Goal: Information Seeking & Learning: Compare options

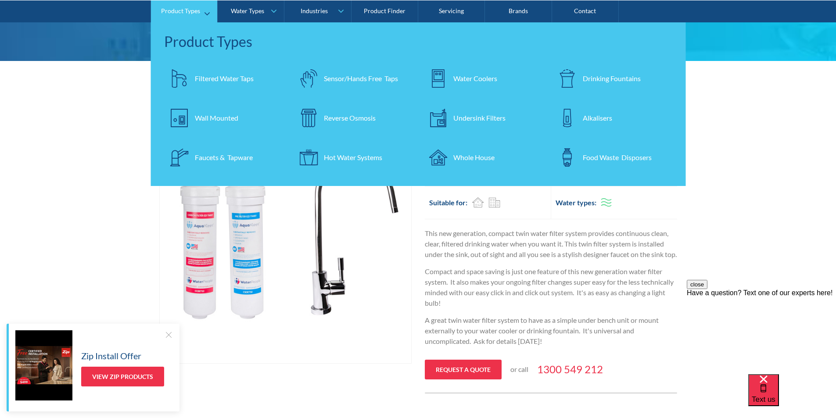
scroll to position [88, 0]
click at [199, 75] on div "Filtered Water Taps" at bounding box center [224, 78] width 59 height 11
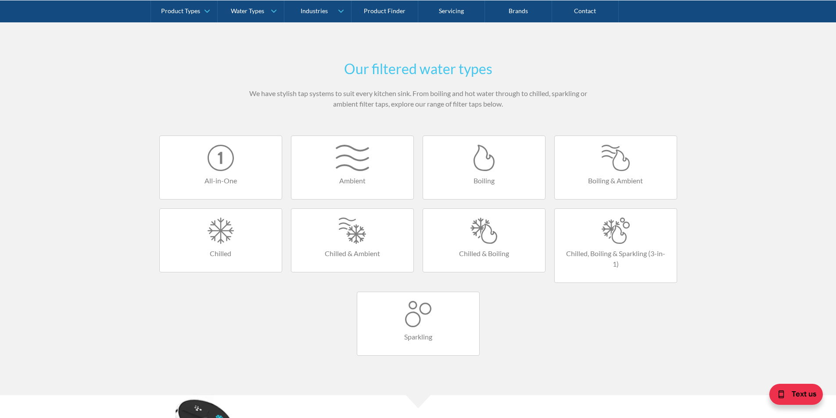
scroll to position [526, 0]
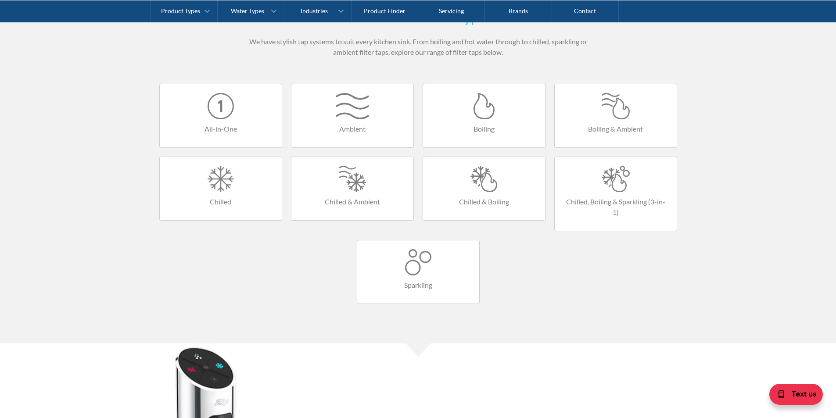
click at [478, 180] on div at bounding box center [484, 179] width 104 height 26
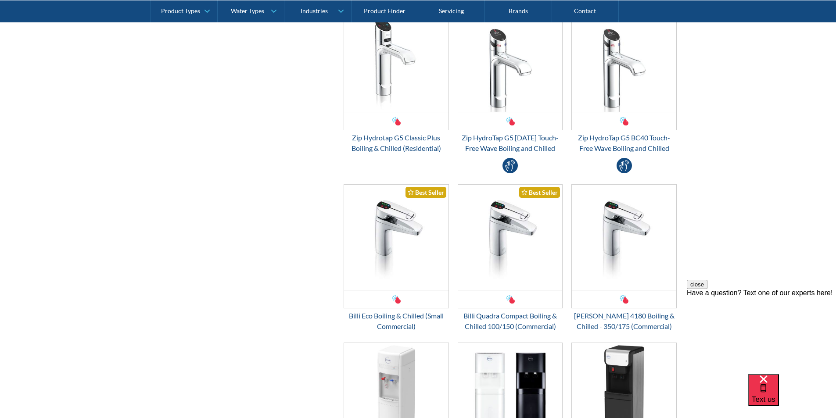
scroll to position [439, 0]
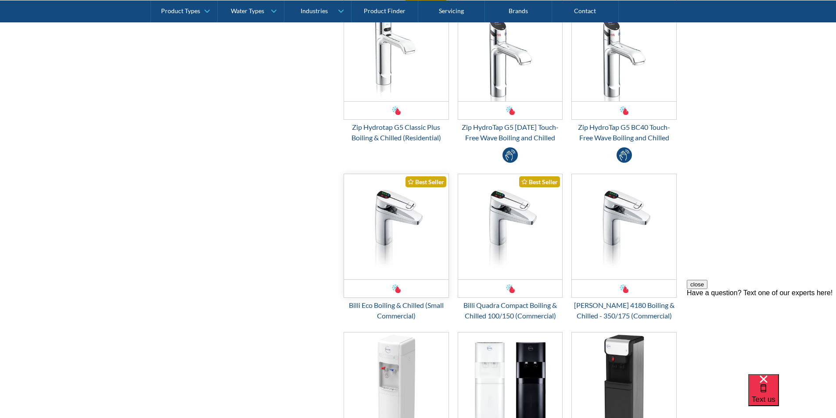
click at [395, 219] on img "Email Form 3" at bounding box center [396, 226] width 104 height 105
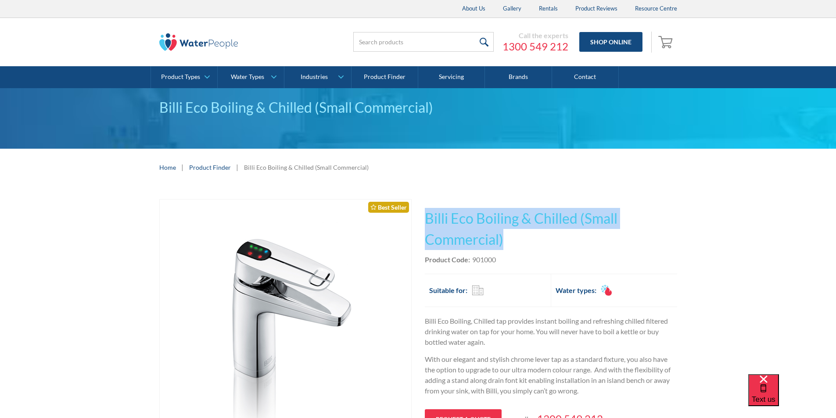
drag, startPoint x: 506, startPoint y: 240, endPoint x: 430, endPoint y: 213, distance: 79.9
click at [425, 211] on h1 "Billi Eco Boiling & Chilled (Small Commercial)" at bounding box center [551, 229] width 252 height 42
copy h1 "Billi Eco Boiling & Chilled (Small Commercial)"
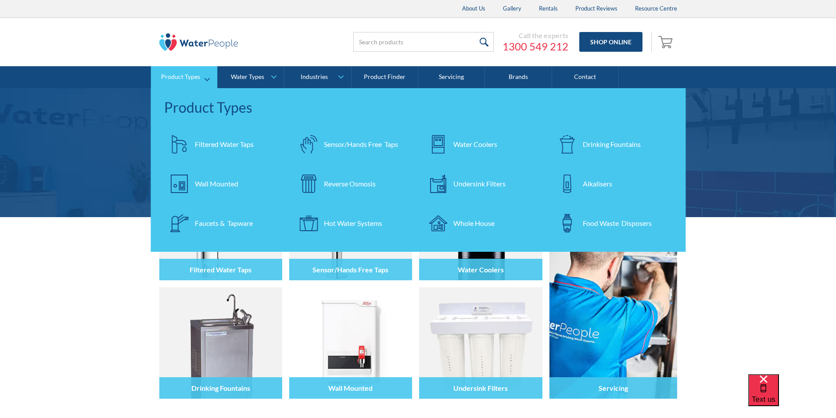
click at [220, 145] on div "Filtered Water Taps" at bounding box center [224, 144] width 59 height 11
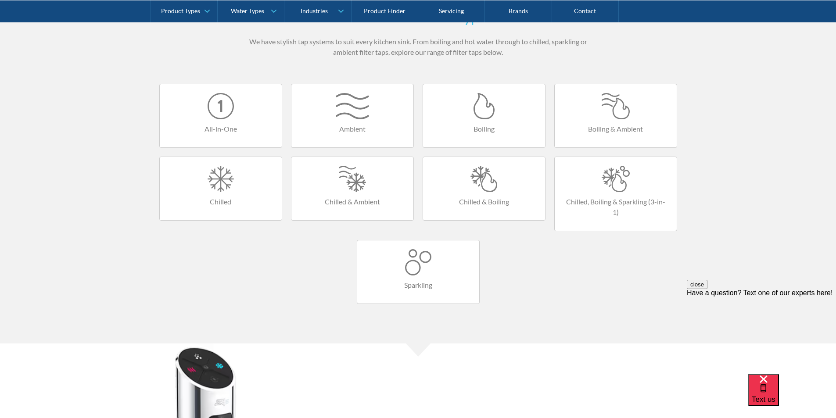
click at [479, 180] on div at bounding box center [484, 179] width 104 height 26
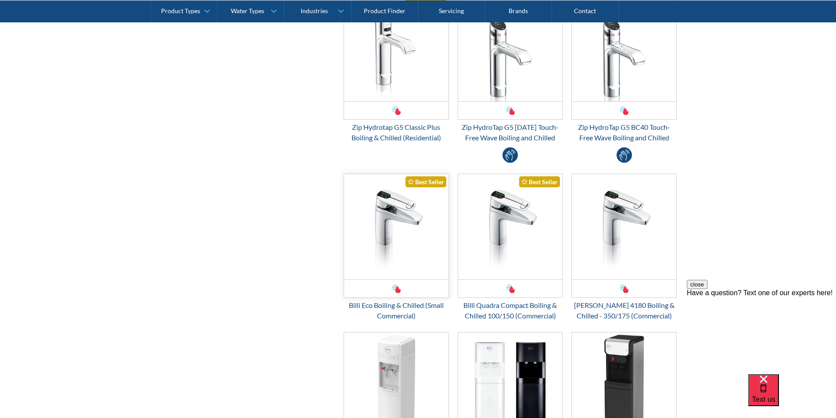
click at [397, 237] on img "Email Form 3" at bounding box center [396, 226] width 104 height 105
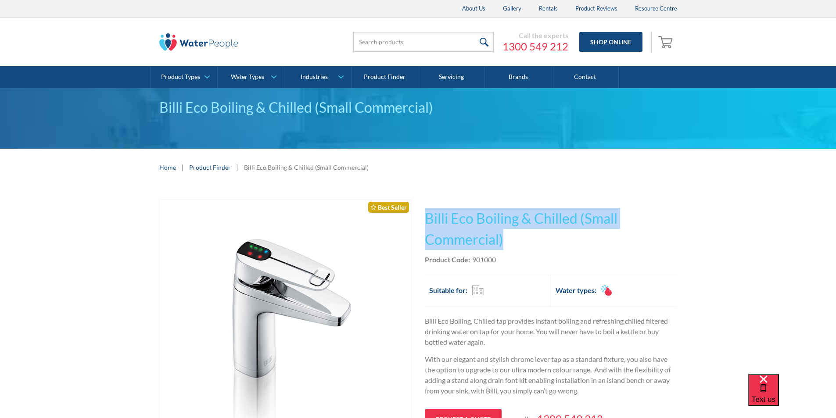
drag, startPoint x: 510, startPoint y: 240, endPoint x: 424, endPoint y: 211, distance: 91.0
click at [424, 211] on div "Play video Fits Most Brands Best Seller No items found. This tap design is incl…" at bounding box center [418, 390] width 518 height 383
copy h1 "Billi Eco Boiling & Chilled (Small Commercial)"
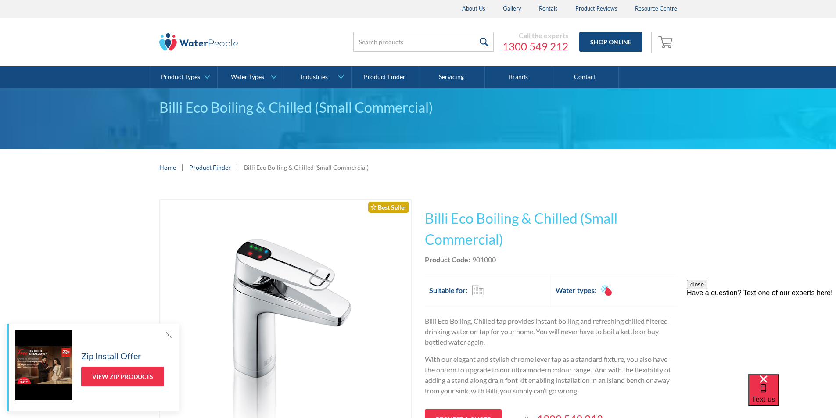
click at [497, 259] on div "Product Code: 901000" at bounding box center [551, 259] width 252 height 11
drag, startPoint x: 497, startPoint y: 259, endPoint x: 473, endPoint y: 259, distance: 24.6
click at [473, 258] on div "Product Code: 901000" at bounding box center [551, 259] width 252 height 11
click at [505, 257] on div "Product Code: 901000" at bounding box center [551, 259] width 252 height 11
click at [505, 258] on div "Product Code: 901000" at bounding box center [551, 259] width 252 height 11
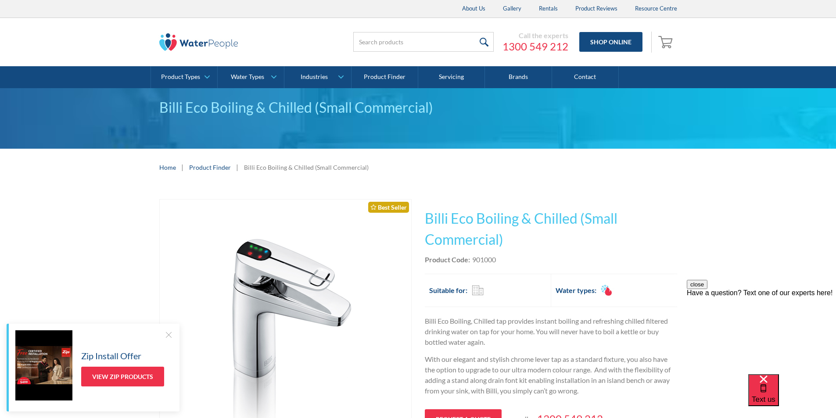
click at [502, 251] on div "This tap design is included in our standard range tap options when you purchase…" at bounding box center [551, 333] width 252 height 269
click at [498, 259] on div "Product Code: 901000" at bounding box center [551, 259] width 252 height 11
drag, startPoint x: 498, startPoint y: 258, endPoint x: 479, endPoint y: 260, distance: 19.0
click at [479, 260] on div "Product Code: 901000" at bounding box center [551, 259] width 252 height 11
copy div "901000"
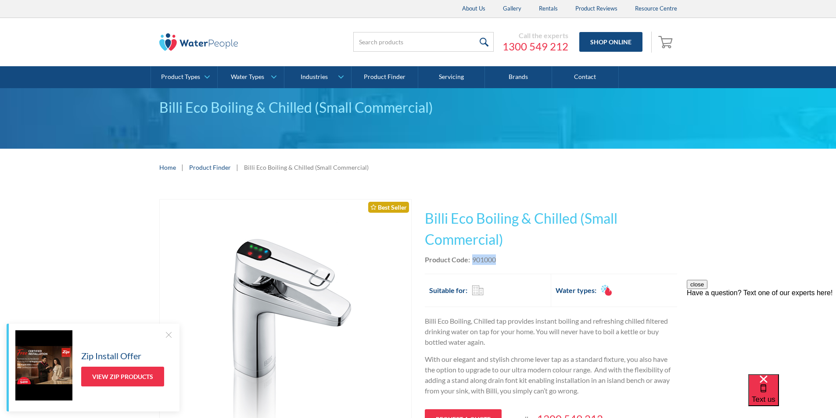
copy div "901000"
click at [508, 240] on h1 "Billi Eco Boiling & Chilled (Small Commercial)" at bounding box center [551, 229] width 252 height 42
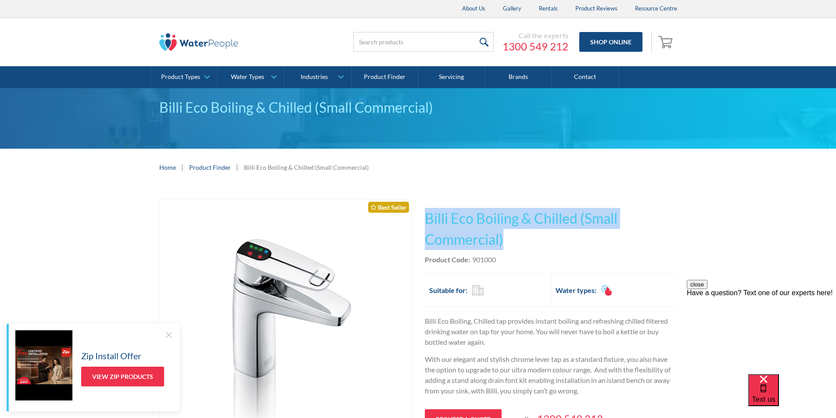
drag, startPoint x: 501, startPoint y: 236, endPoint x: 425, endPoint y: 220, distance: 78.4
click at [425, 220] on h1 "Billi Eco Boiling & Chilled (Small Commercial)" at bounding box center [551, 229] width 252 height 42
copy h1 "Billi Eco Boiling & Chilled (Small Commercial)"
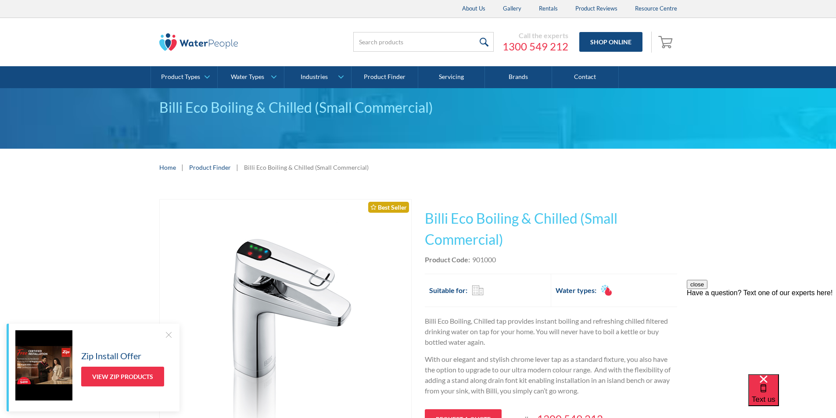
click at [498, 264] on div "Product Code: 901000" at bounding box center [551, 259] width 252 height 11
drag, startPoint x: 495, startPoint y: 259, endPoint x: 473, endPoint y: 262, distance: 21.7
click at [473, 262] on div "901000" at bounding box center [484, 259] width 24 height 11
copy div "901000"
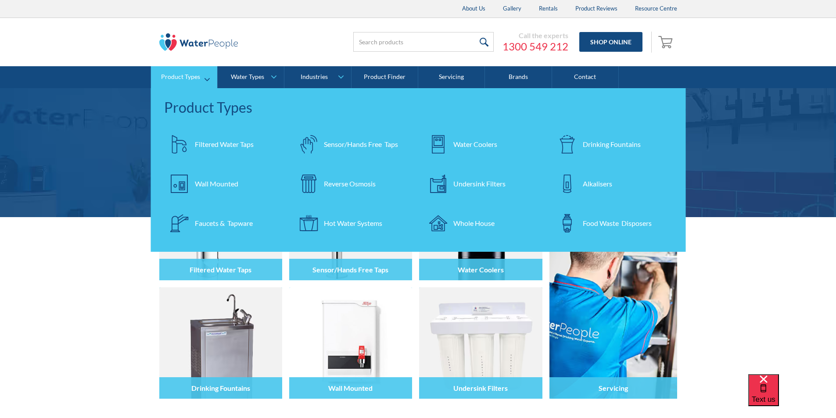
click at [219, 144] on div "Filtered Water Taps" at bounding box center [224, 144] width 59 height 11
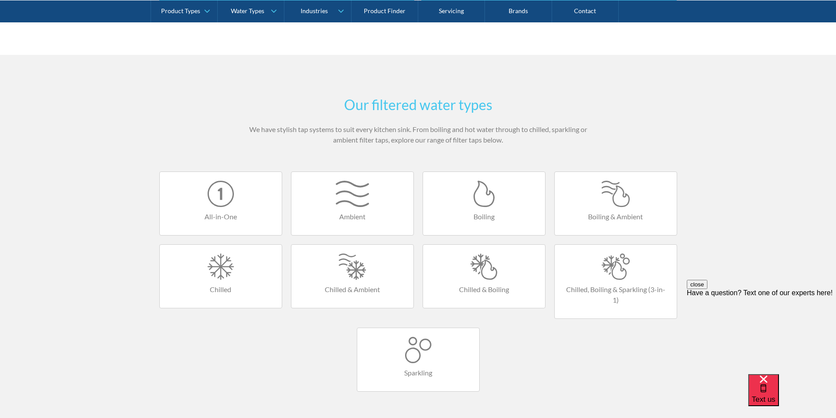
click at [483, 263] on div at bounding box center [484, 267] width 104 height 26
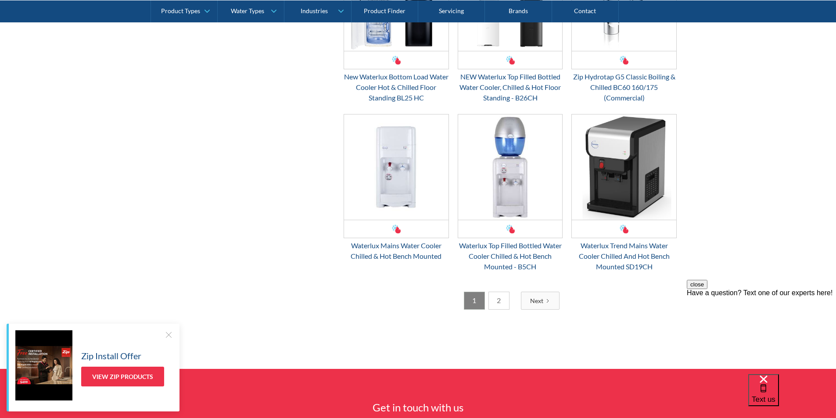
scroll to position [1360, 0]
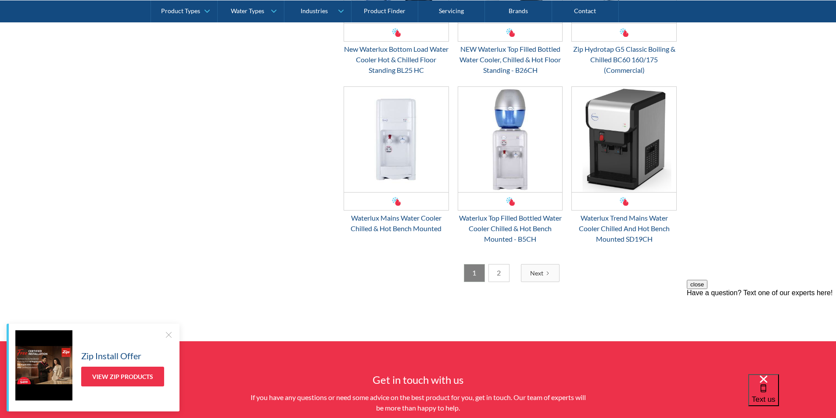
click at [502, 270] on link "2" at bounding box center [498, 273] width 21 height 18
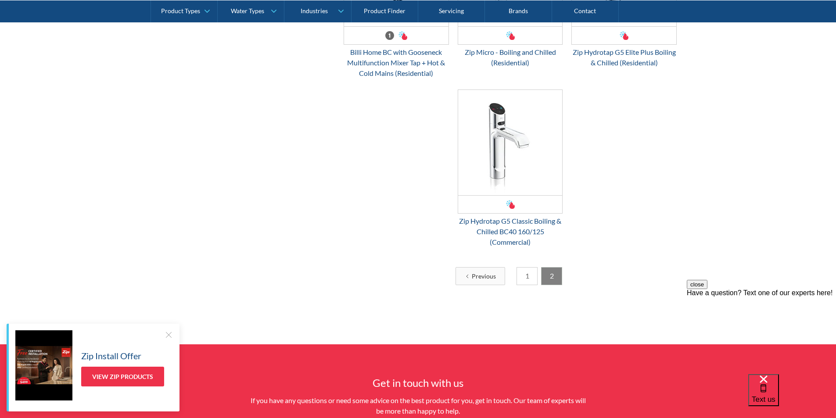
scroll to position [511, 0]
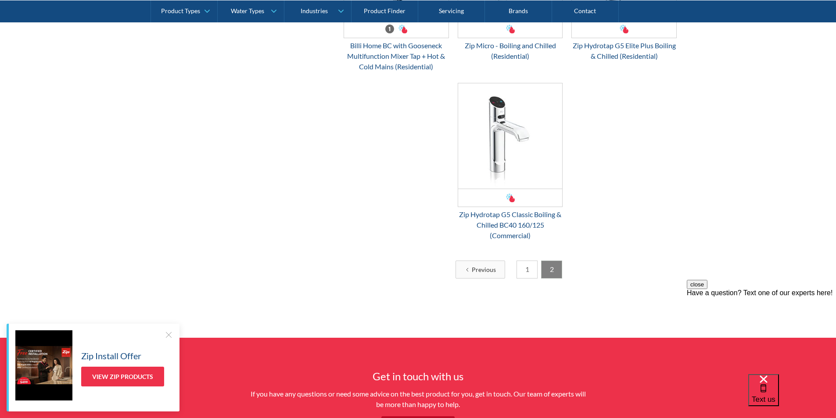
click at [524, 267] on link "1" at bounding box center [526, 270] width 21 height 18
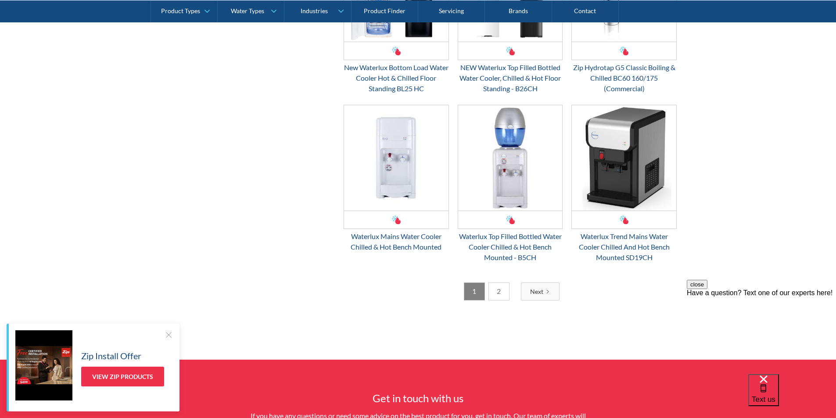
scroll to position [1345, 0]
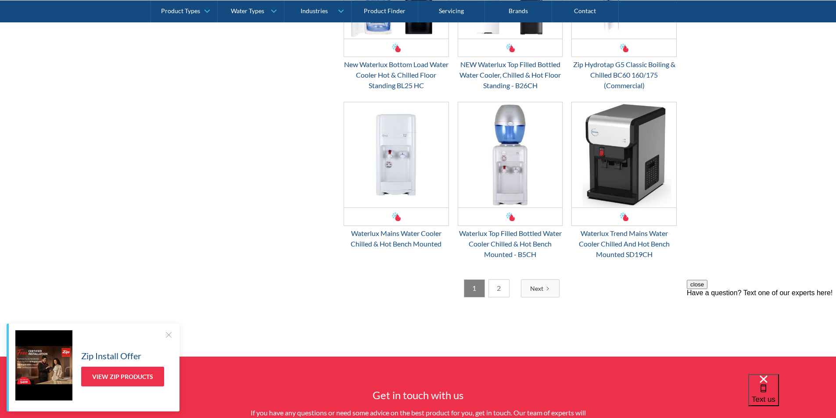
click at [497, 285] on link "2" at bounding box center [498, 288] width 21 height 18
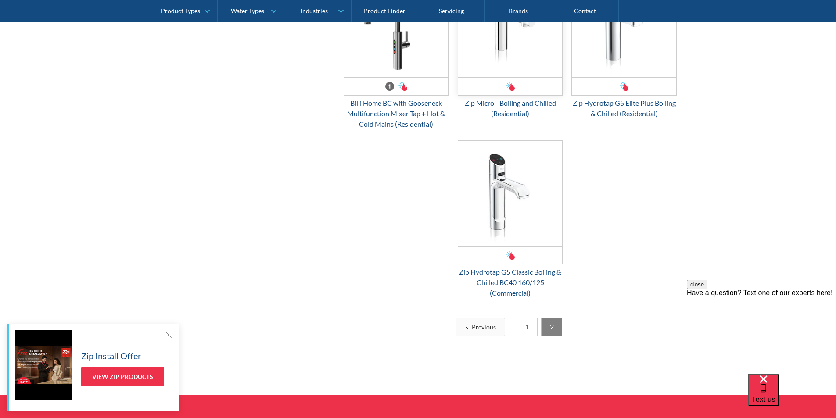
scroll to position [467, 0]
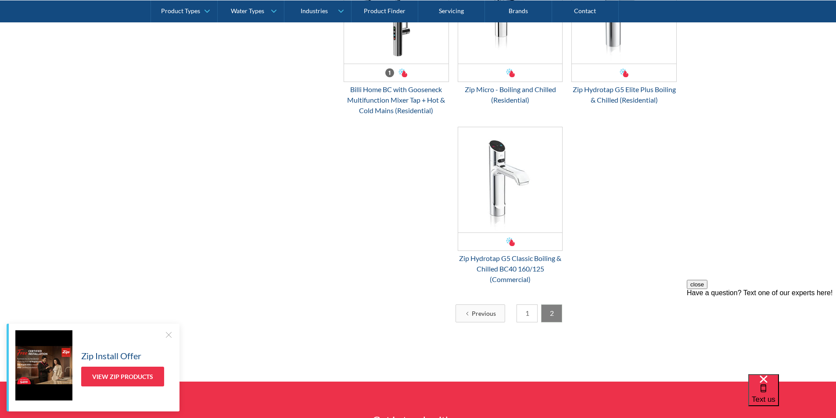
click at [526, 313] on link "1" at bounding box center [526, 313] width 21 height 18
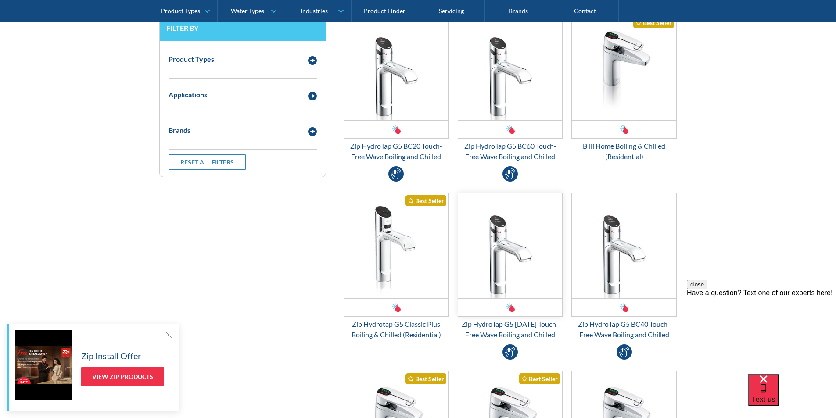
scroll to position [292, 0]
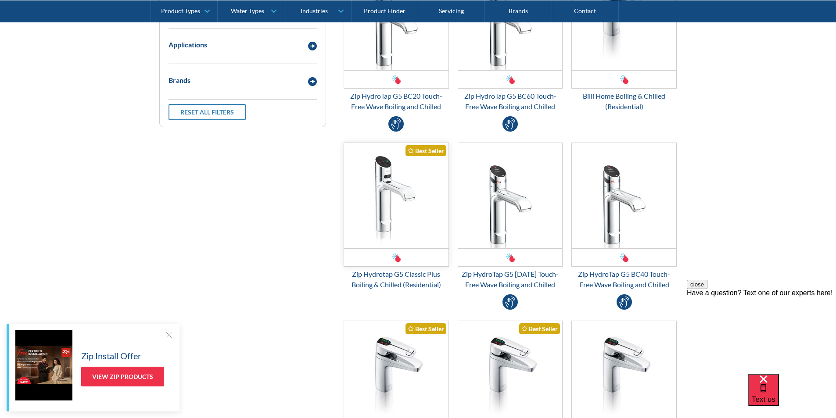
click at [406, 191] on img "Email Form 3" at bounding box center [396, 195] width 104 height 105
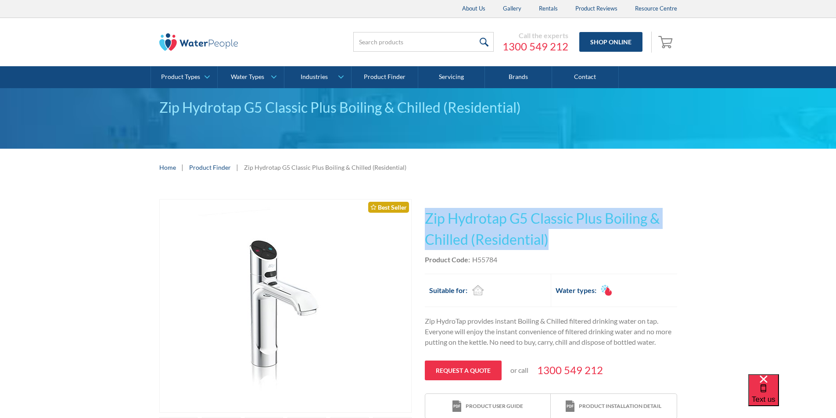
drag, startPoint x: 552, startPoint y: 240, endPoint x: 423, endPoint y: 222, distance: 130.7
click at [423, 222] on div "Play video Fits Most Brands Best Seller No items found. This tap design is incl…" at bounding box center [418, 345] width 518 height 293
copy h1 "Zip Hydrotap G5 Classic Plus Boiling & Chilled (Residential)"
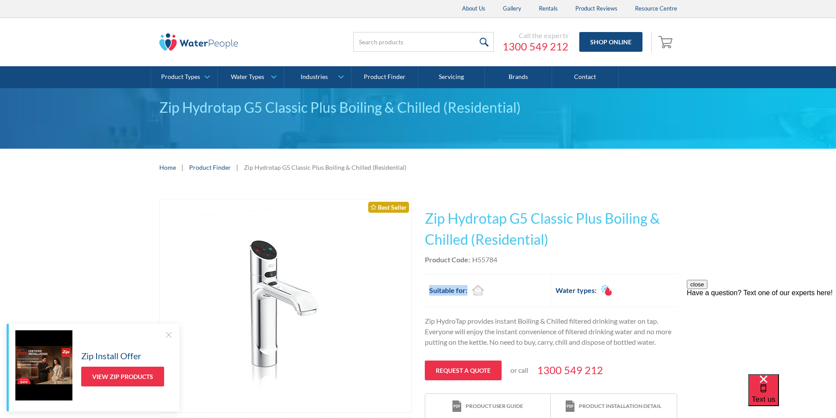
click at [506, 265] on div "This tap design is included in our standard range tap options when you purchase…" at bounding box center [551, 309] width 252 height 220
click at [499, 258] on div "Product Code: H55784" at bounding box center [551, 259] width 252 height 11
drag, startPoint x: 498, startPoint y: 258, endPoint x: 474, endPoint y: 259, distance: 24.1
click at [474, 259] on div "Product Code: H55784" at bounding box center [551, 259] width 252 height 11
copy div "H55784"
